Goal: Task Accomplishment & Management: Manage account settings

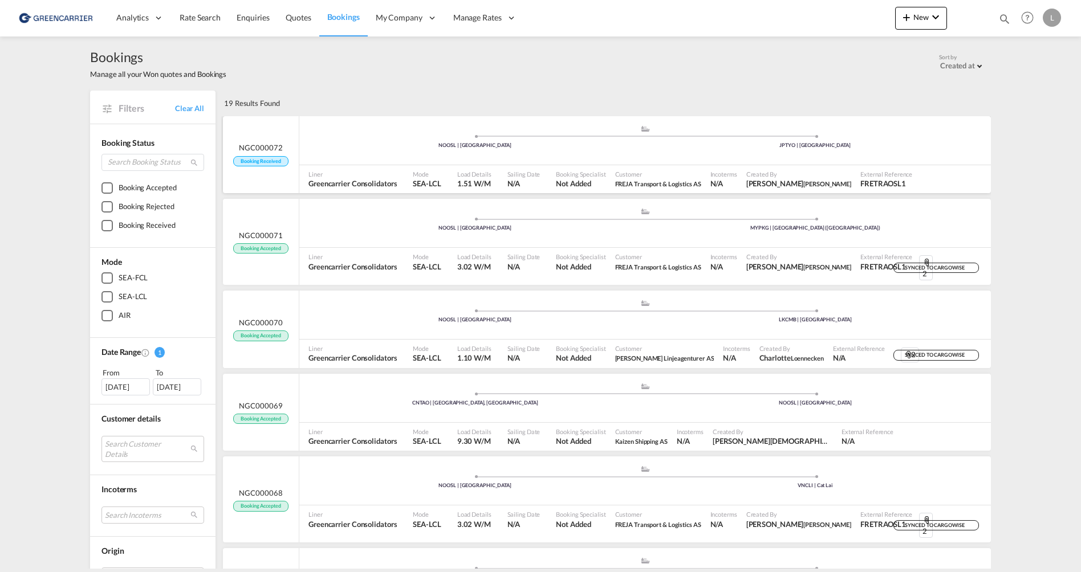
click at [681, 163] on div ".a{fill:#aaa8ad;} .a{fill:#aaa8ad;} NOOSL | [GEOGRAPHIC_DATA] JPTYO | [GEOGRAPH…" at bounding box center [645, 140] width 692 height 49
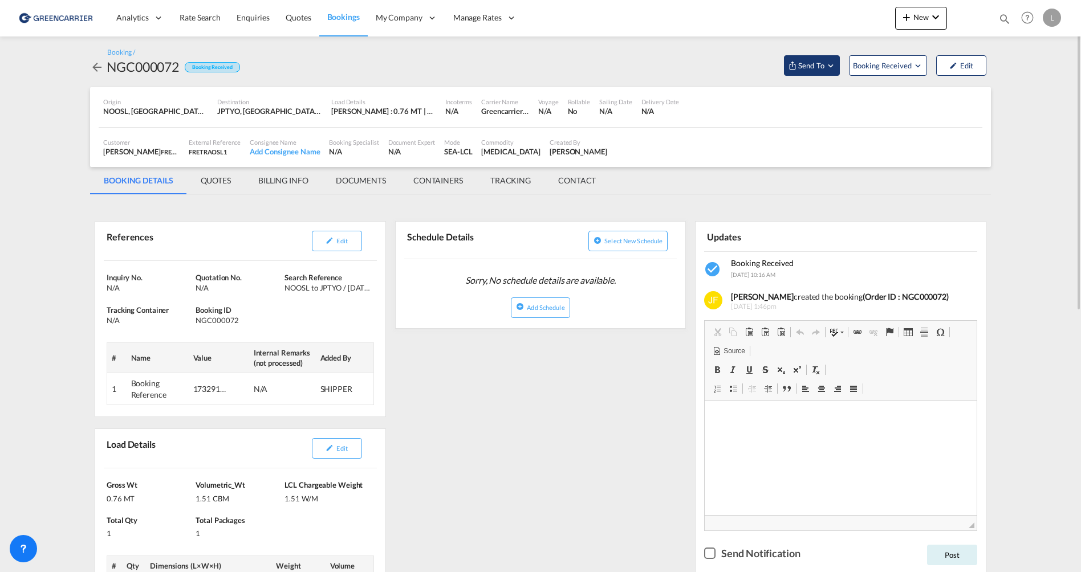
click at [812, 66] on span "Send To" at bounding box center [811, 65] width 29 height 11
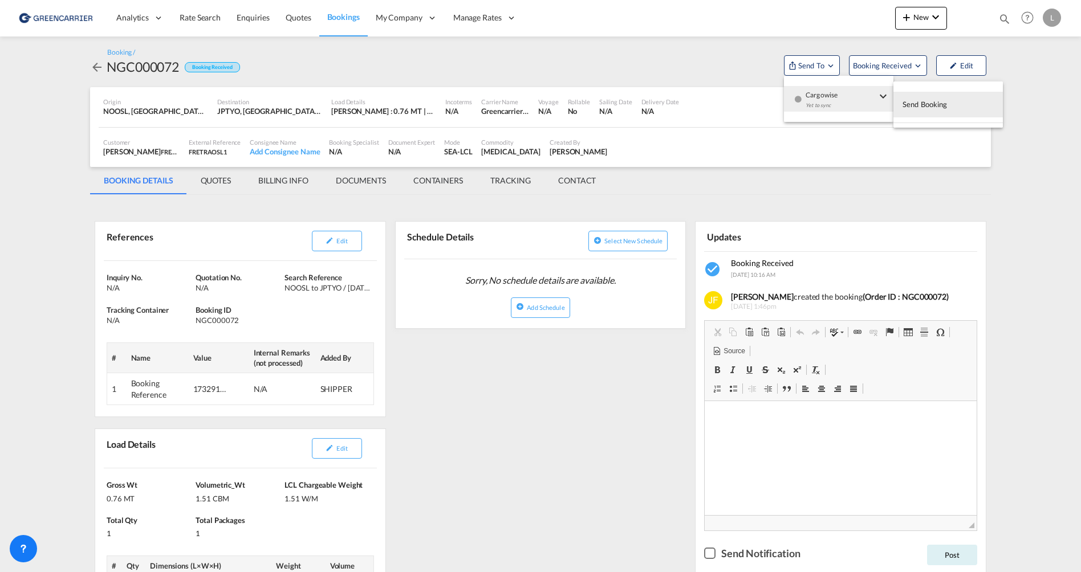
click at [965, 103] on button "Send Booking" at bounding box center [947, 105] width 109 height 26
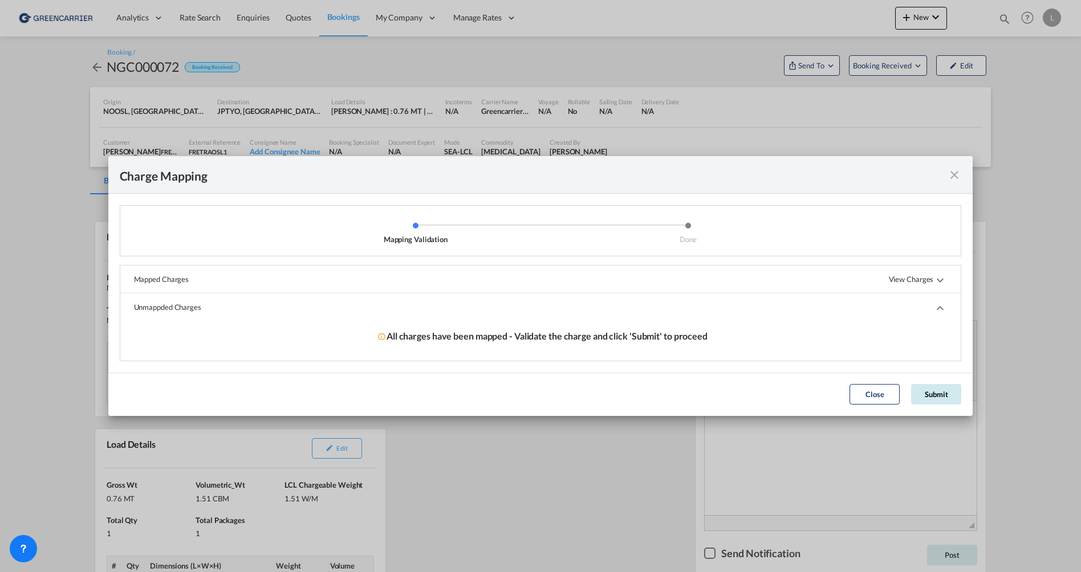
click at [943, 390] on button "Submit" at bounding box center [936, 394] width 50 height 21
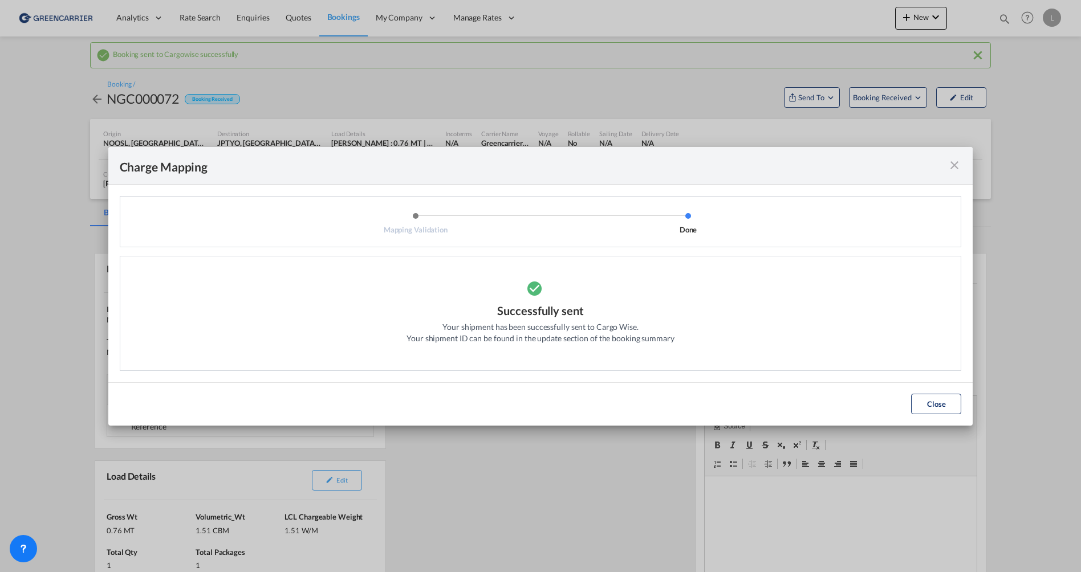
click at [948, 403] on button "Close" at bounding box center [936, 404] width 50 height 21
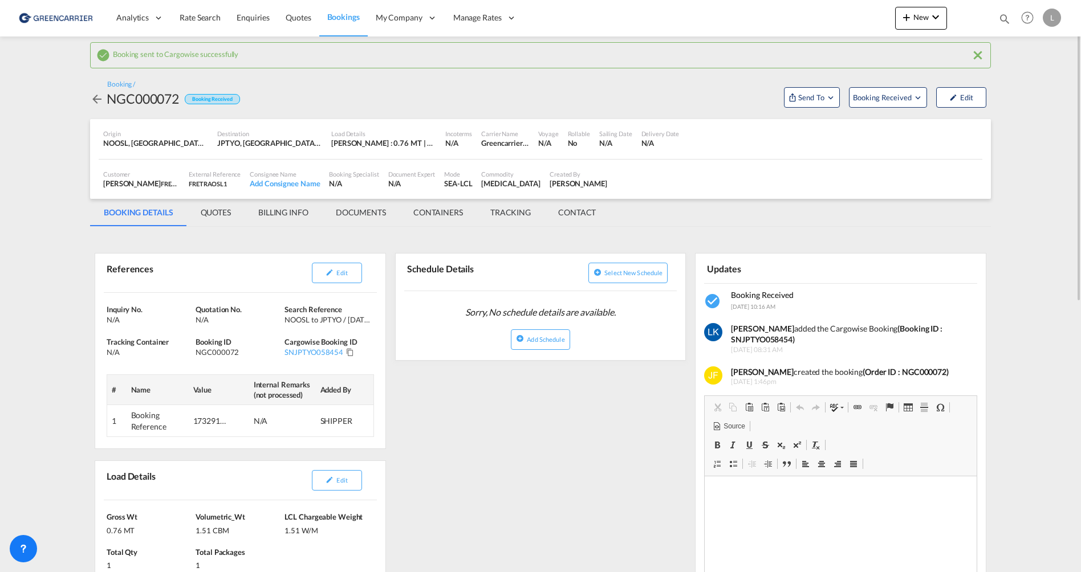
click at [767, 340] on strong "(Booking ID : SNJPTYO058454)" at bounding box center [837, 334] width 212 height 21
copy strong "SNJPTYO058454"
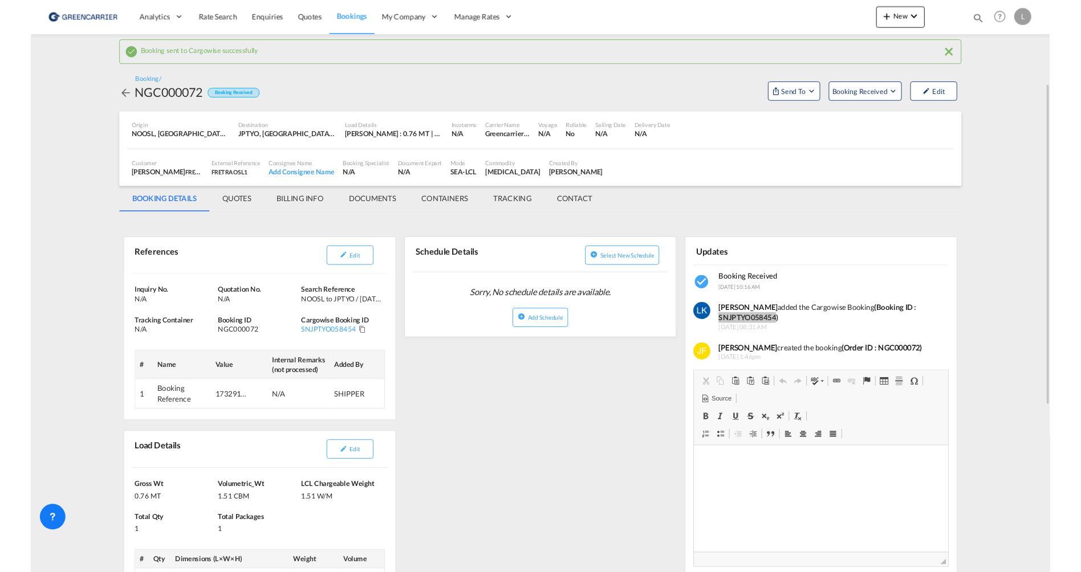
scroll to position [57, 0]
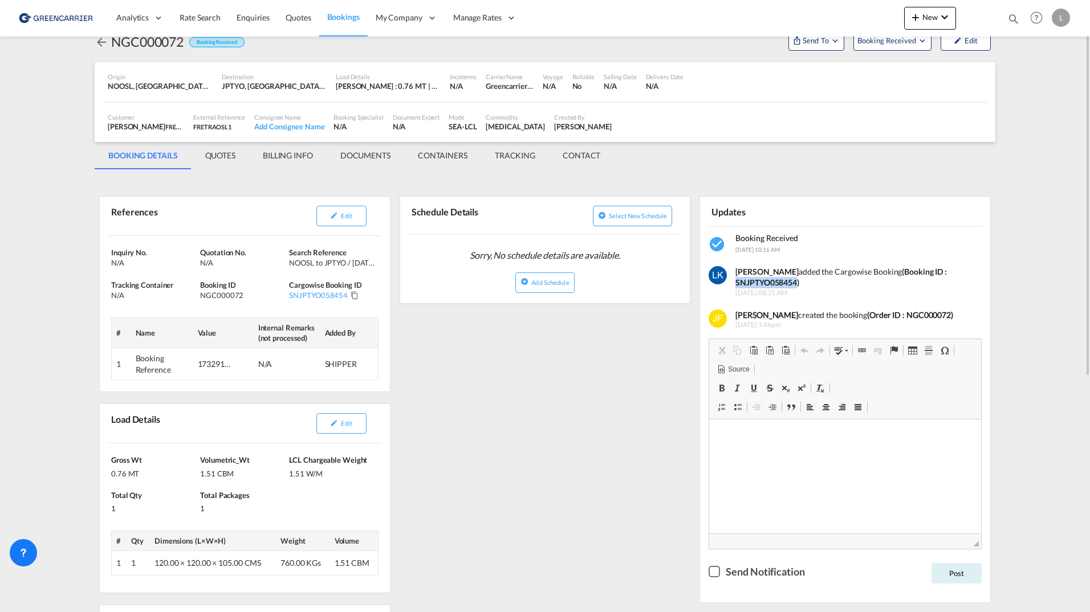
click at [828, 282] on div "[PERSON_NAME] added the Cargowise Booking (Booking ID : SNJPTYO058454)" at bounding box center [854, 277] width 238 height 22
drag, startPoint x: 796, startPoint y: 283, endPoint x: 731, endPoint y: 286, distance: 64.5
click at [731, 286] on div "[PERSON_NAME] added the Cargowise Booking (Booking ID : SNJPTYO058454) [DATE] 0…" at bounding box center [850, 280] width 246 height 35
copy strong "SNJPTYO058454"
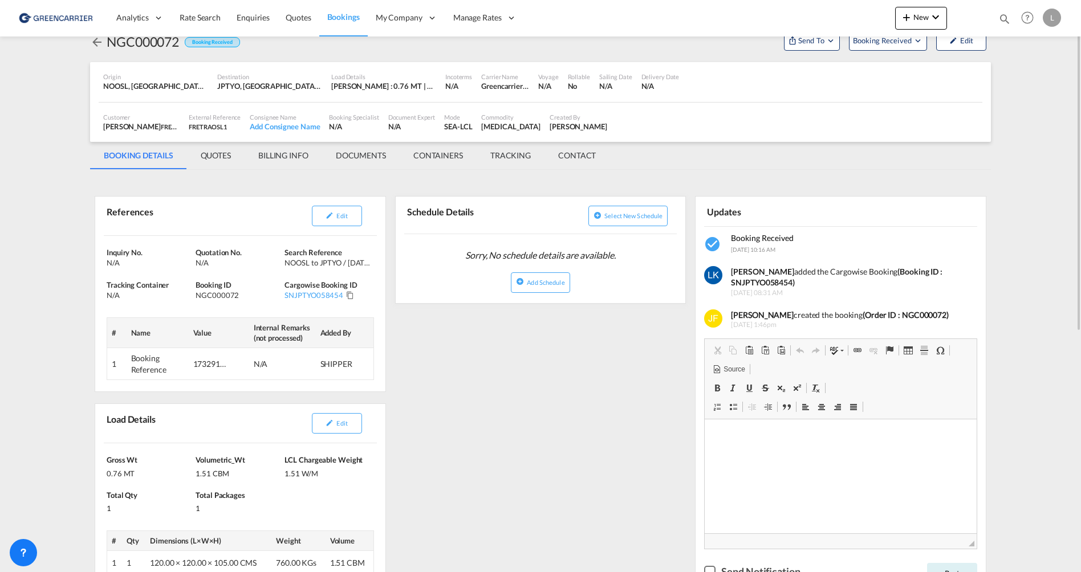
drag, startPoint x: 1042, startPoint y: 267, endPoint x: 942, endPoint y: 241, distance: 103.7
click at [1042, 267] on md-content "Analytics Reports Dashboard Rate Search Enquiries Quotes Bookings" at bounding box center [540, 286] width 1081 height 572
click at [914, 317] on b "(Order ID : NGC000072)" at bounding box center [906, 315] width 86 height 10
copy b "NGC000072"
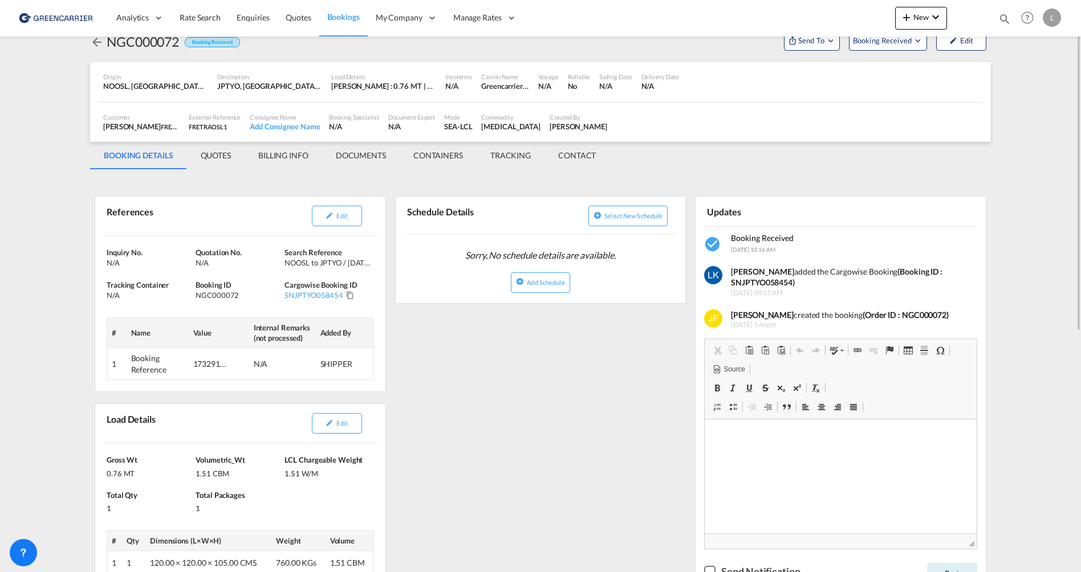
click at [965, 186] on div "Updates Booking Received [DATE] 10:16 AM [PERSON_NAME] added the Cargowise Book…" at bounding box center [840, 394] width 291 height 418
click at [1037, 306] on md-content "Analytics Reports Dashboard Rate Search Enquiries Quotes Bookings" at bounding box center [540, 286] width 1081 height 572
drag, startPoint x: 347, startPoint y: 182, endPoint x: 794, endPoint y: 295, distance: 460.5
click at [746, 284] on strong "(Booking ID : SNJPTYO058454)" at bounding box center [837, 277] width 212 height 21
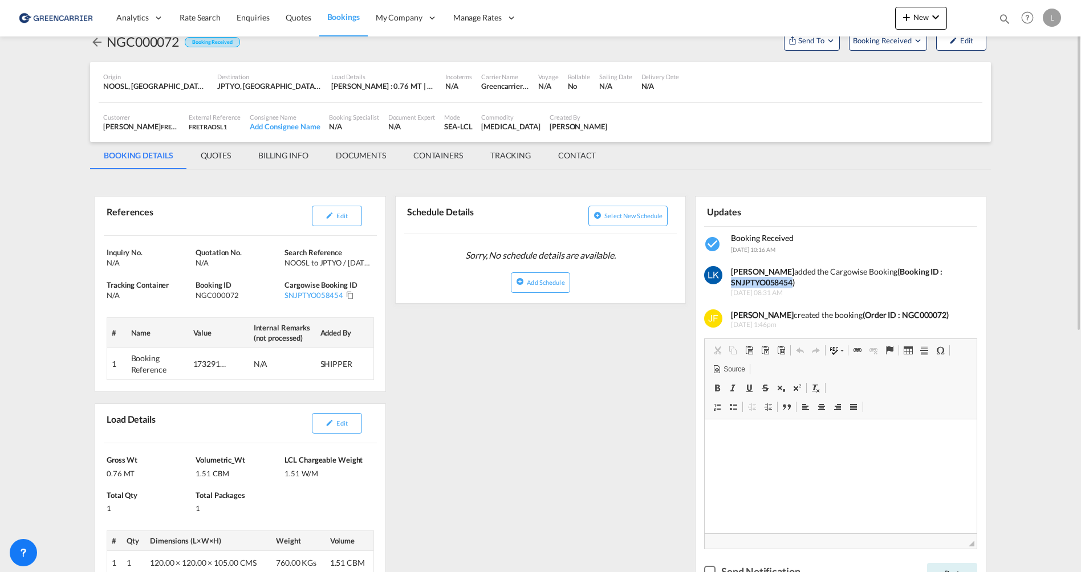
click at [746, 284] on strong "(Booking ID : SNJPTYO058454)" at bounding box center [837, 277] width 212 height 21
copy strong "SNJPTYO058454"
click at [352, 145] on md-tab-item "DOCUMENTS" at bounding box center [361, 155] width 78 height 27
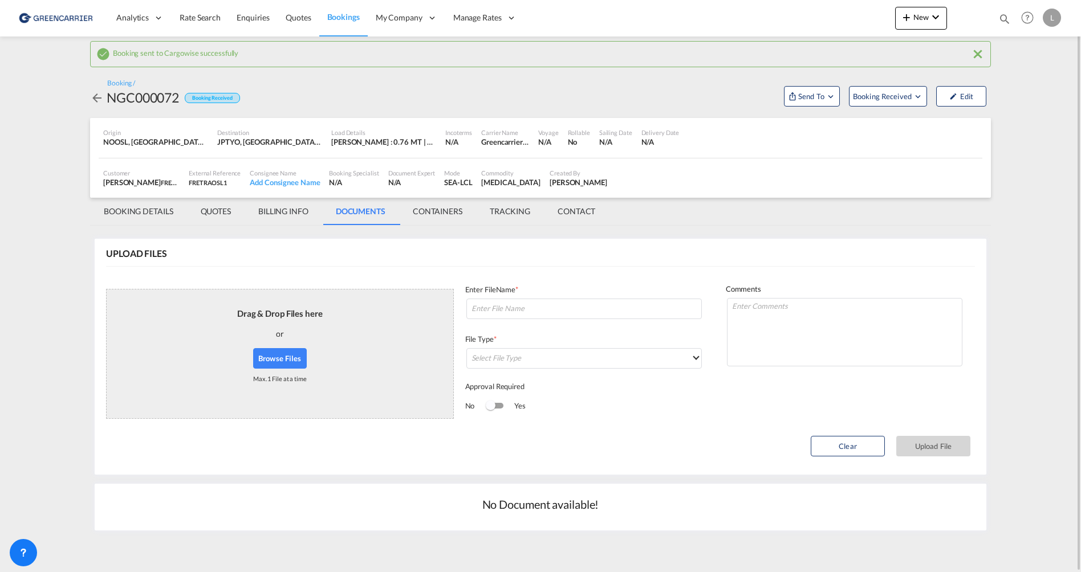
scroll to position [1, 0]
click at [281, 357] on button "Browse Files" at bounding box center [280, 358] width 54 height 21
click at [547, 316] on input at bounding box center [583, 309] width 235 height 21
paste input "SNJPTYO058454"
type input "labels SNJPTYO058454"
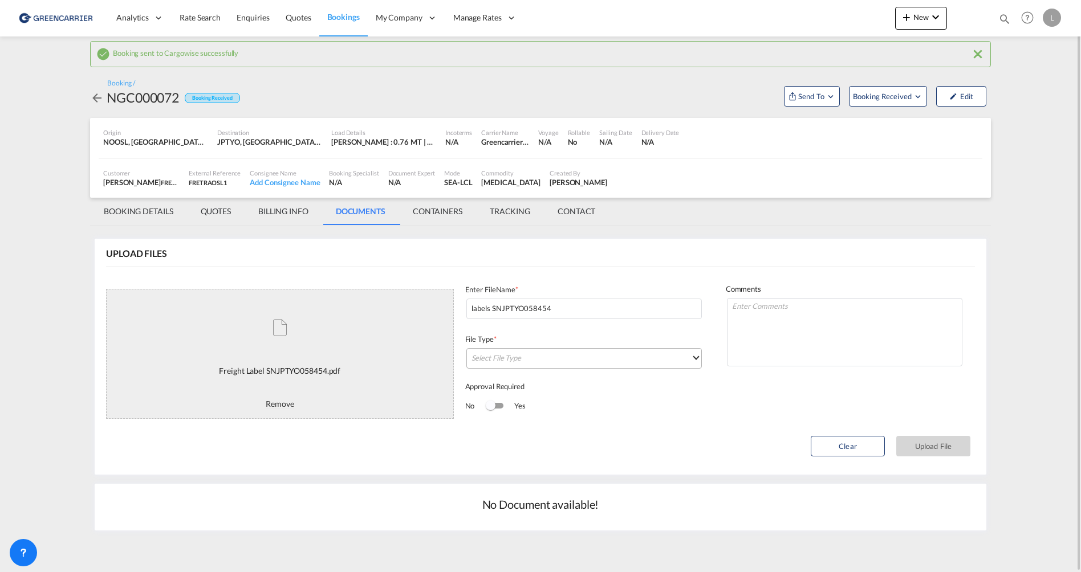
click at [501, 350] on md-select "Select File Type DO/CRO Draft B/L Freight Invoice Commercial Invoice Original B…" at bounding box center [583, 358] width 235 height 21
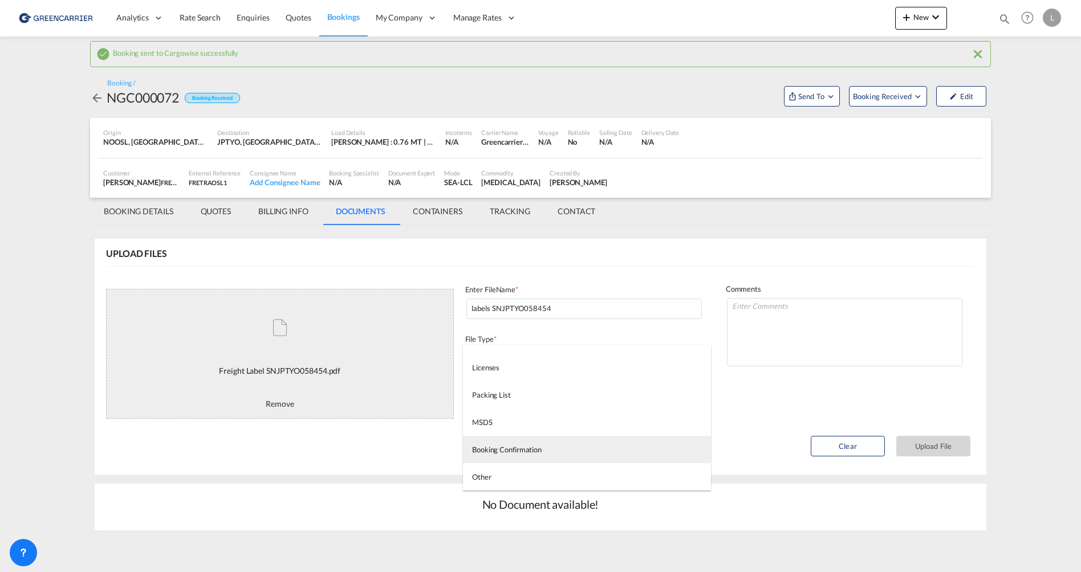
click at [531, 454] on div "Booking Confirmation" at bounding box center [507, 450] width 70 height 10
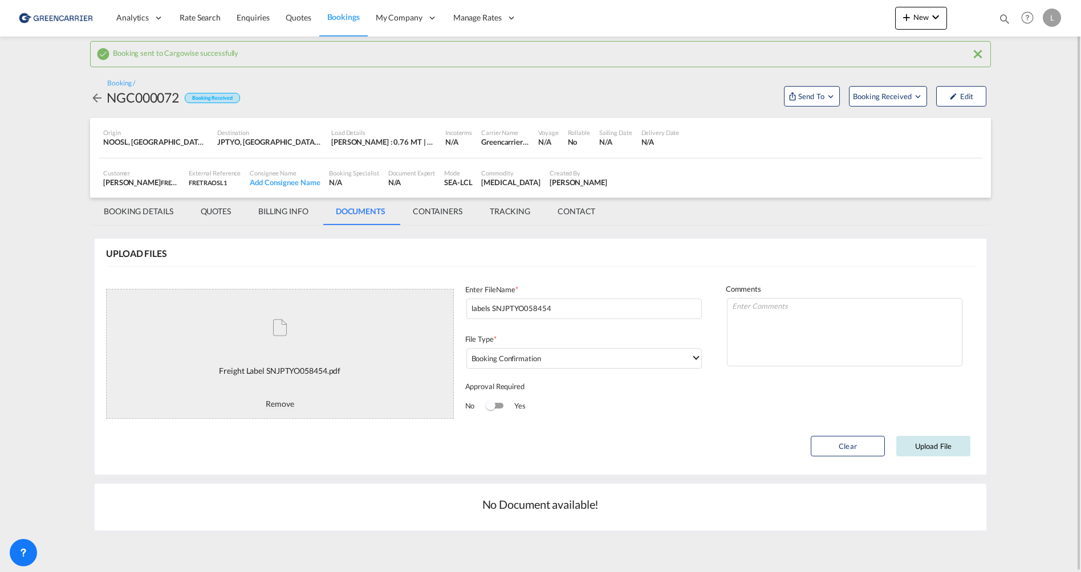
click at [950, 445] on button "Upload File" at bounding box center [933, 446] width 74 height 21
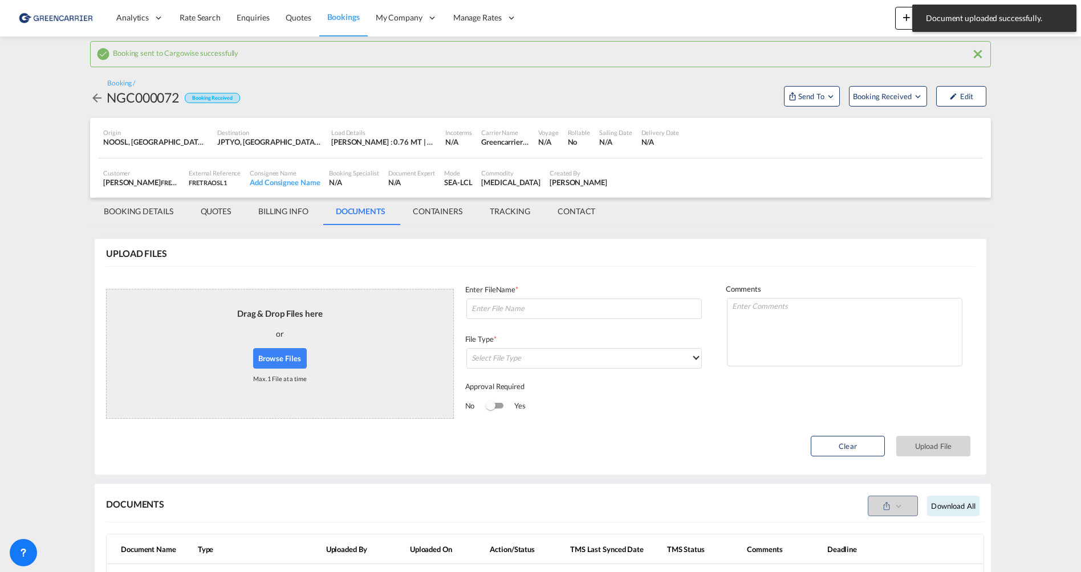
click at [147, 215] on md-tab-item "BOOKING DETAILS" at bounding box center [138, 211] width 97 height 27
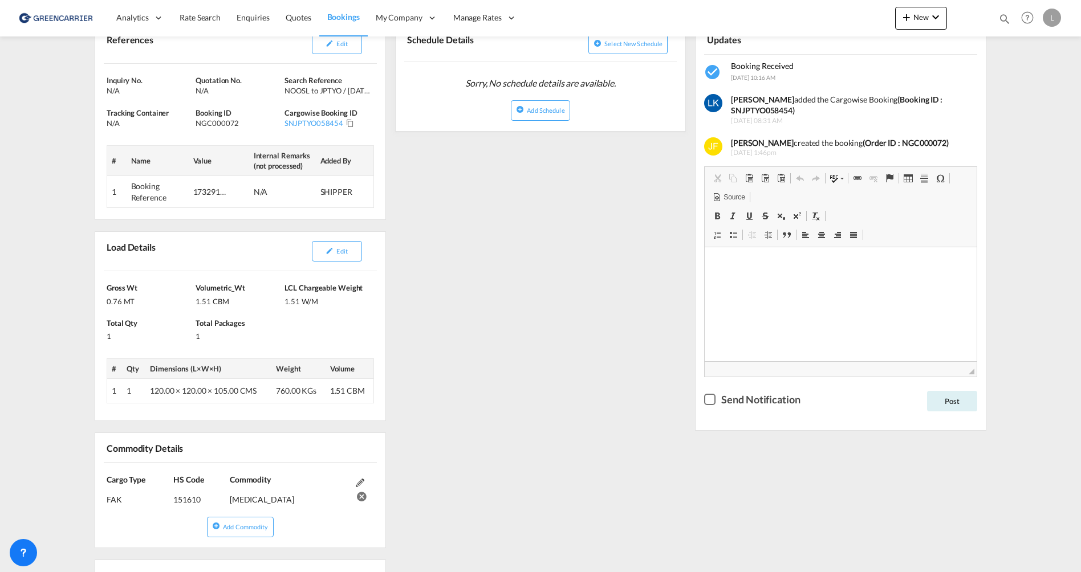
scroll to position [115, 0]
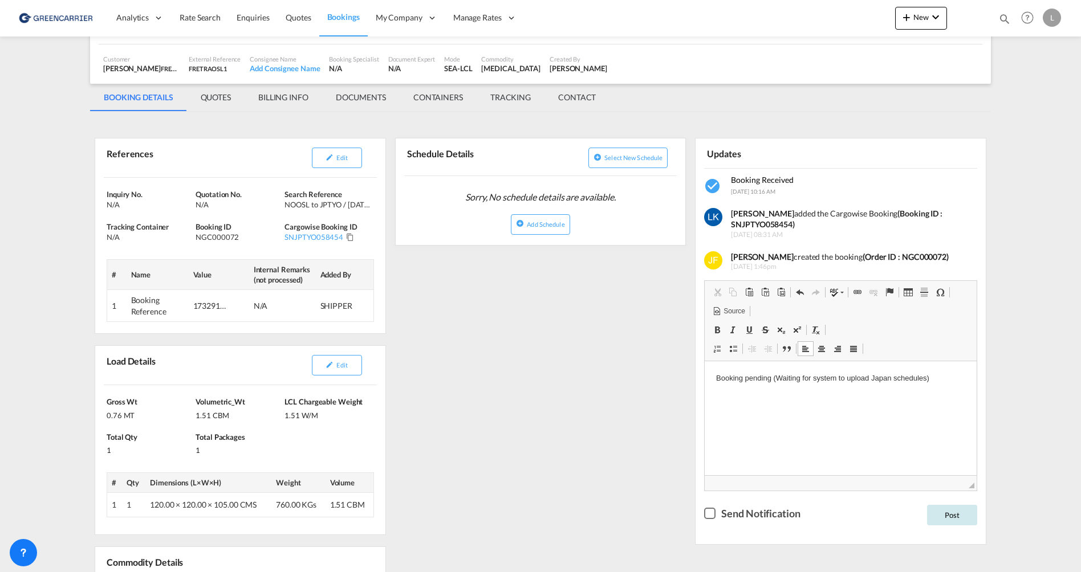
click at [954, 510] on button "Post" at bounding box center [952, 515] width 50 height 21
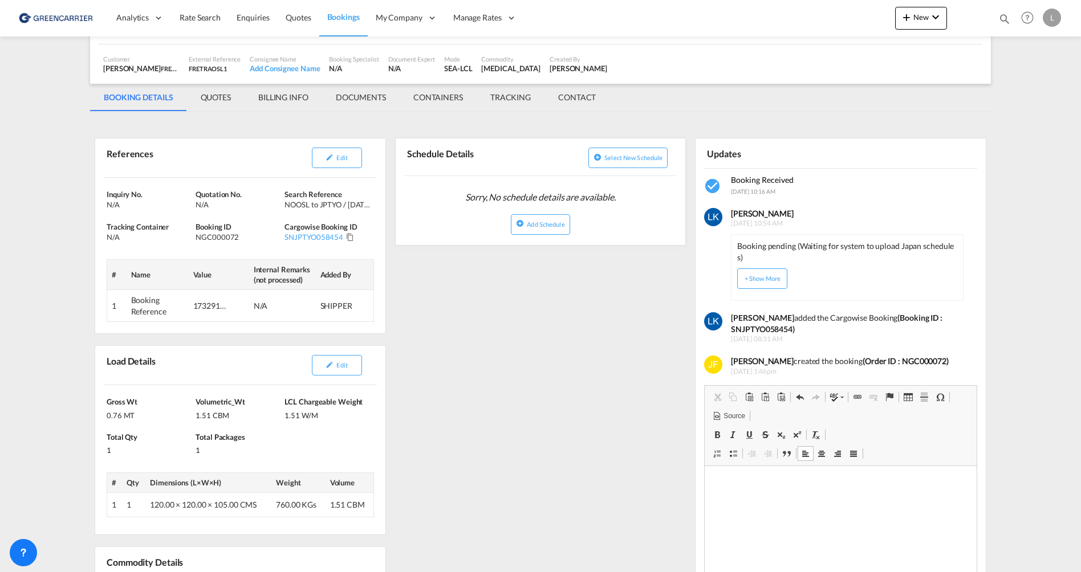
scroll to position [1, 0]
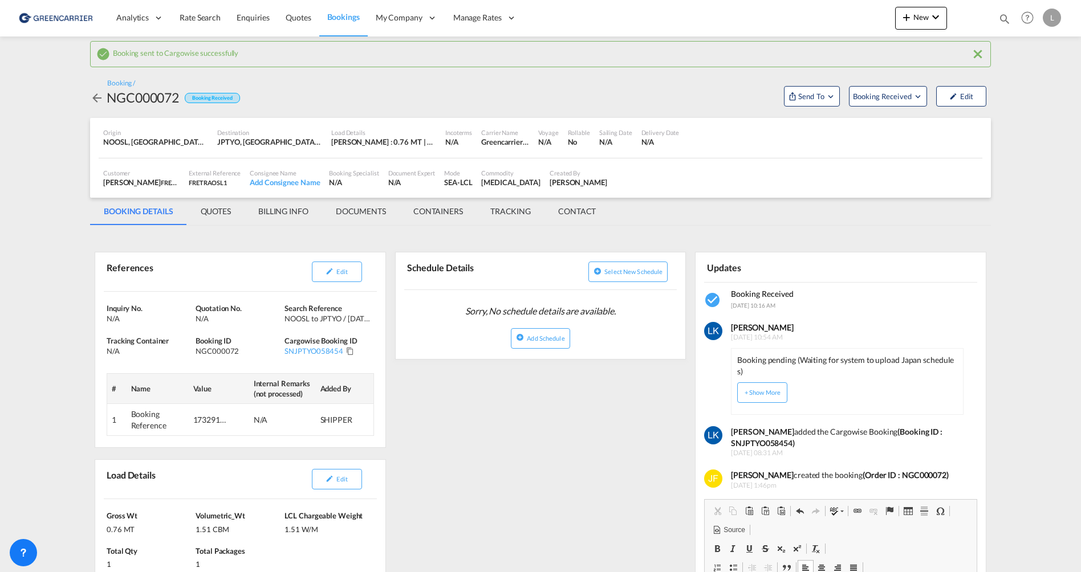
click at [362, 220] on md-tab-item "DOCUMENTS" at bounding box center [361, 211] width 78 height 27
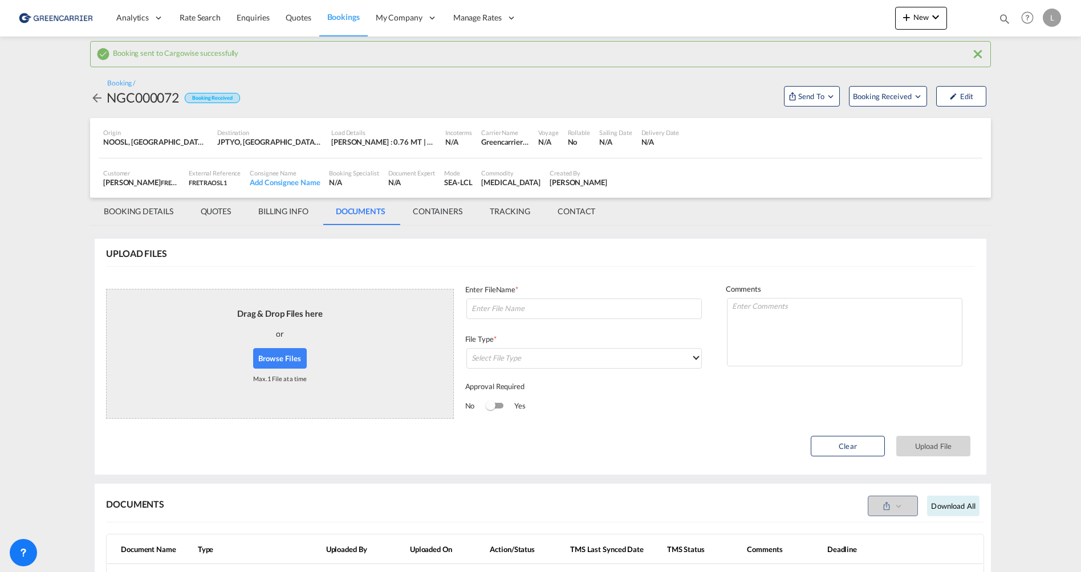
click at [279, 356] on button "Browse Files" at bounding box center [280, 358] width 54 height 21
click at [522, 306] on input at bounding box center [583, 309] width 235 height 21
paste input
type input "Bc"
click at [645, 457] on div "Clear Upload File" at bounding box center [540, 449] width 869 height 33
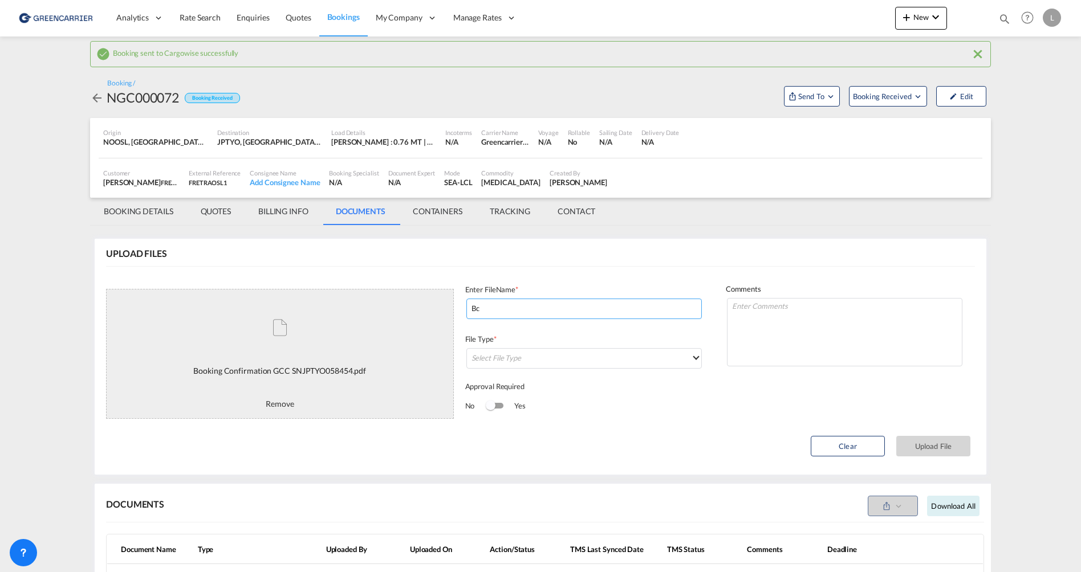
click at [527, 312] on input "Bc" at bounding box center [583, 309] width 235 height 21
click at [648, 464] on div "Clear Upload File" at bounding box center [540, 449] width 869 height 33
click at [678, 308] on input "Bc" at bounding box center [583, 309] width 235 height 21
drag, startPoint x: 678, startPoint y: 308, endPoint x: 423, endPoint y: 310, distance: 254.9
click at [423, 310] on md-card-content "UPLOAD FILES Processing... Booking Confirmation GCC SNJPTYO058454.pdf This file…" at bounding box center [541, 357] width 892 height 236
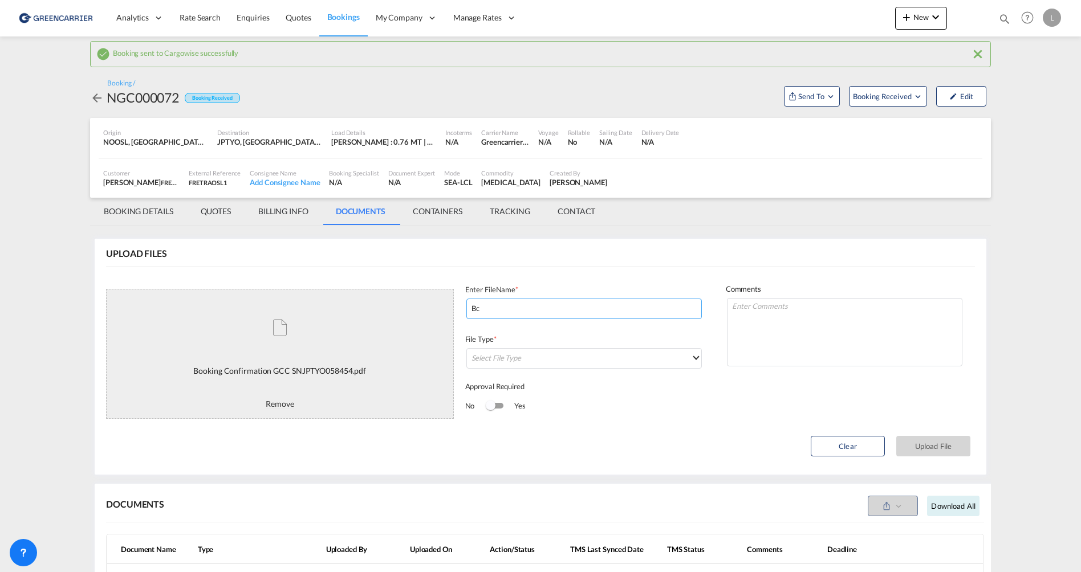
click at [584, 310] on input "Bc" at bounding box center [583, 309] width 235 height 21
paste input
click at [1003, 429] on md-content "Analytics Reports Dashboard Rate Search Enquiries Quotes Bookings" at bounding box center [540, 286] width 1081 height 572
click at [514, 302] on input at bounding box center [583, 309] width 235 height 21
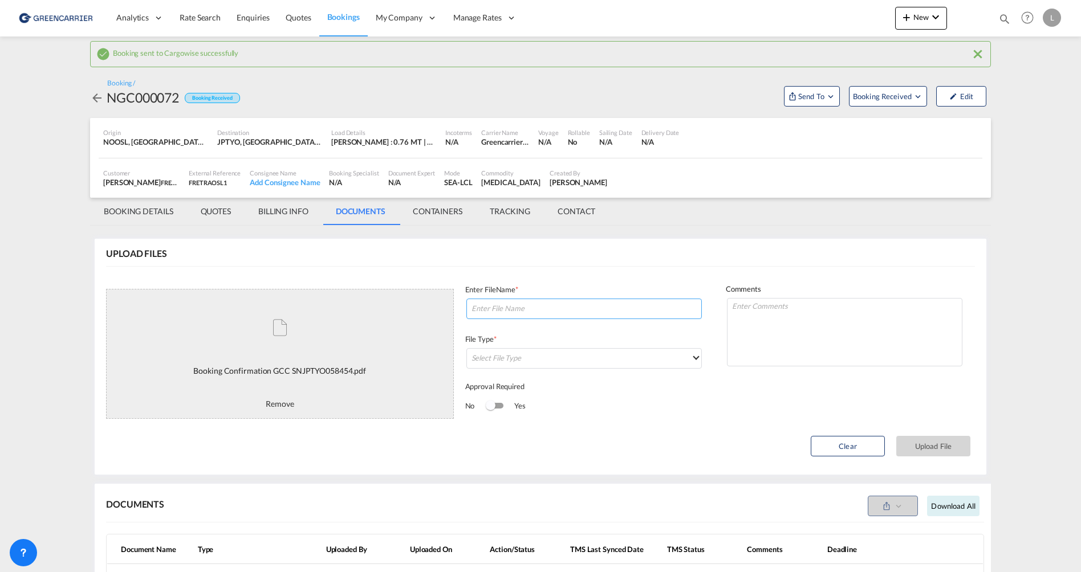
paste input "SNJPTYO058454"
type input "SNJPTYO058454 BC"
drag, startPoint x: 573, startPoint y: 373, endPoint x: 571, endPoint y: 361, distance: 12.2
click at [572, 372] on div "File Type * Select File Type" at bounding box center [584, 357] width 238 height 47
click at [571, 361] on md-select "Select File Type" at bounding box center [583, 358] width 235 height 21
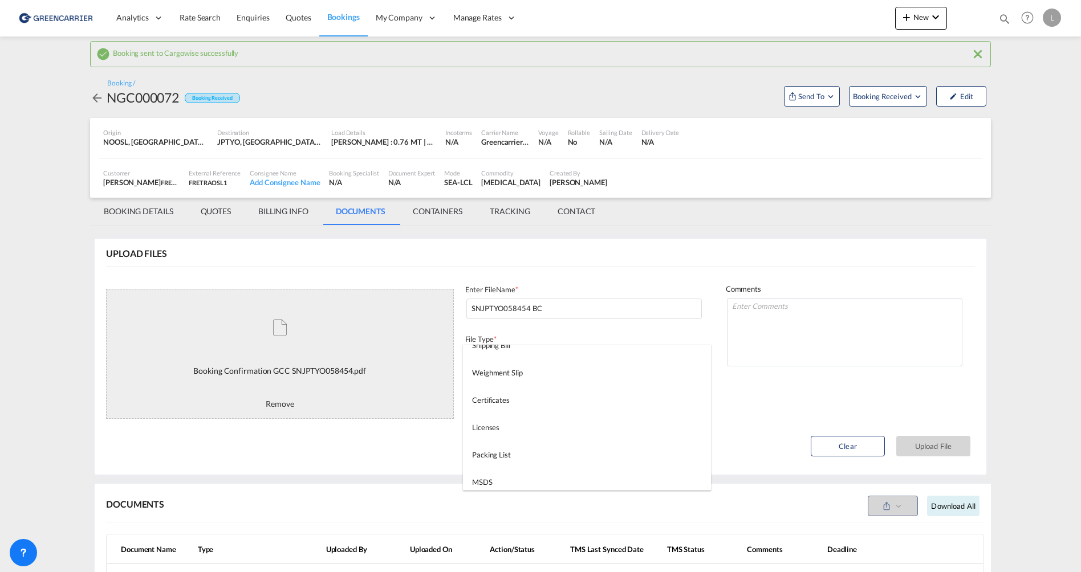
scroll to position [292, 0]
click at [534, 450] on div "Booking Confirmation" at bounding box center [507, 450] width 70 height 10
click at [928, 446] on button "Upload File" at bounding box center [933, 446] width 74 height 21
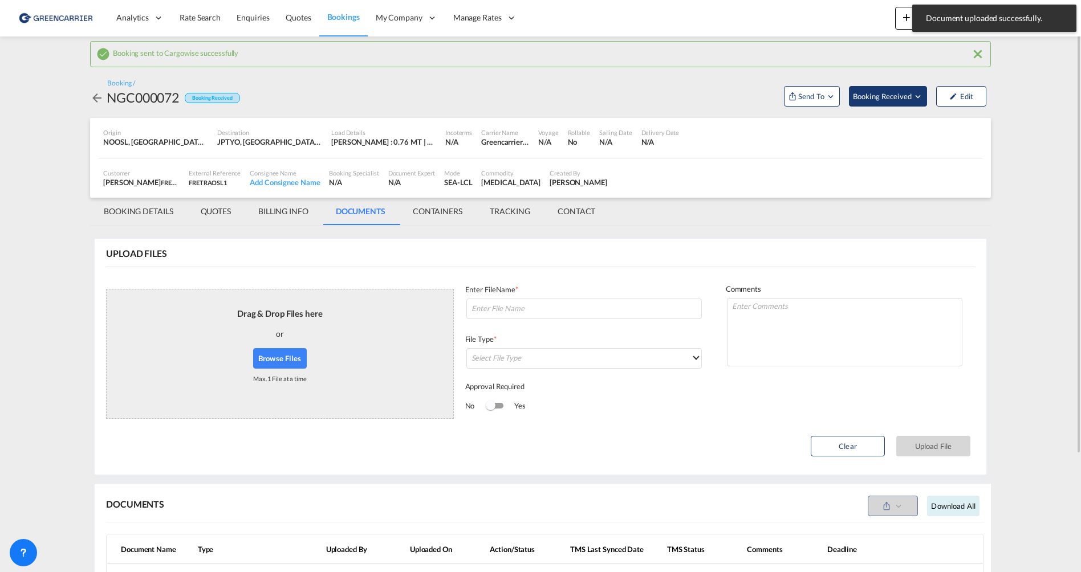
click at [890, 94] on span "Booking Received" at bounding box center [883, 96] width 60 height 11
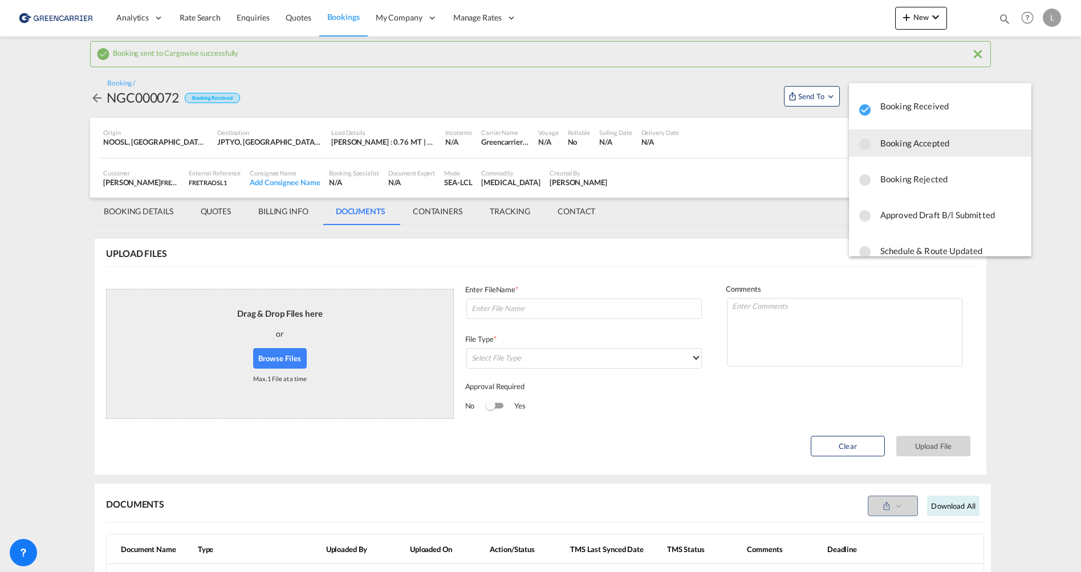
click at [918, 149] on span "Booking Accepted" at bounding box center [951, 143] width 142 height 21
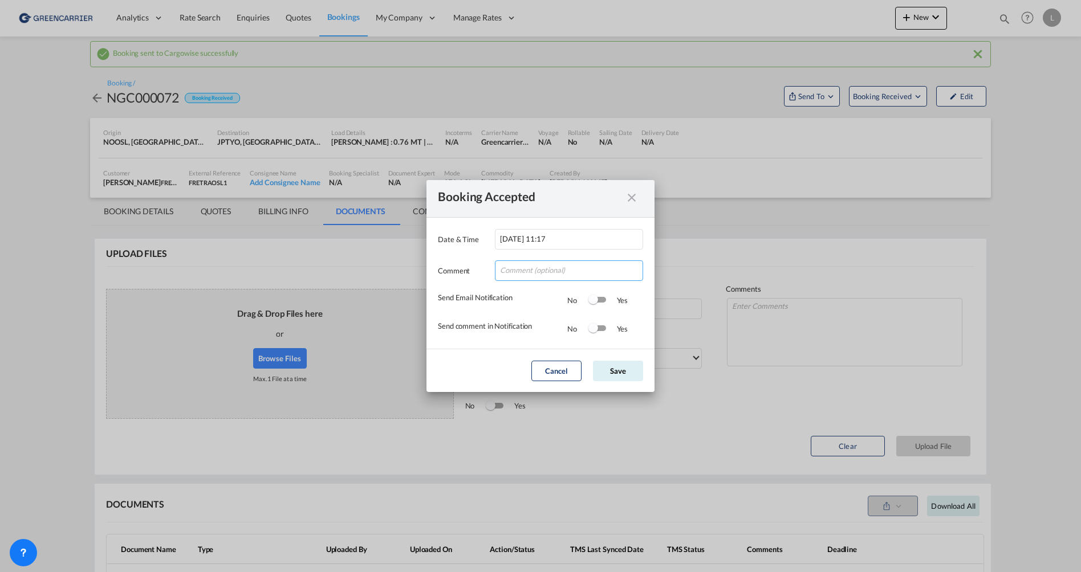
click at [586, 273] on input "Date & ..." at bounding box center [569, 271] width 148 height 21
type input "Takk for booking. Dokumenter vedlagt."
click at [606, 300] on div "Yes" at bounding box center [616, 300] width 23 height 11
click at [604, 321] on md-switch "Switch 2" at bounding box center [596, 328] width 17 height 17
click at [600, 300] on div "Switch 1" at bounding box center [597, 300] width 17 height 6
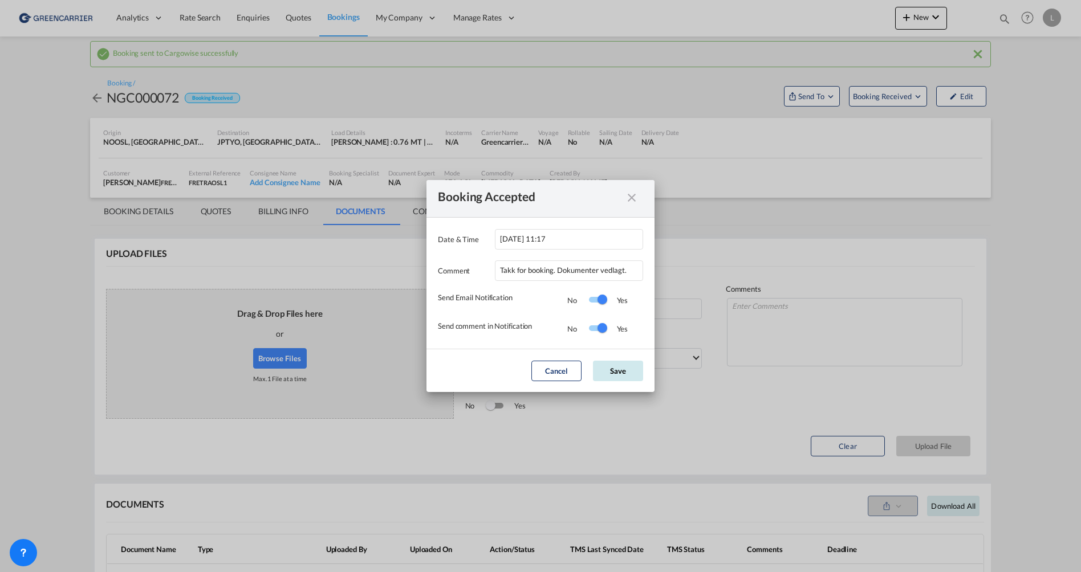
click at [621, 375] on button "Save" at bounding box center [618, 371] width 50 height 21
